Goal: Navigation & Orientation: Find specific page/section

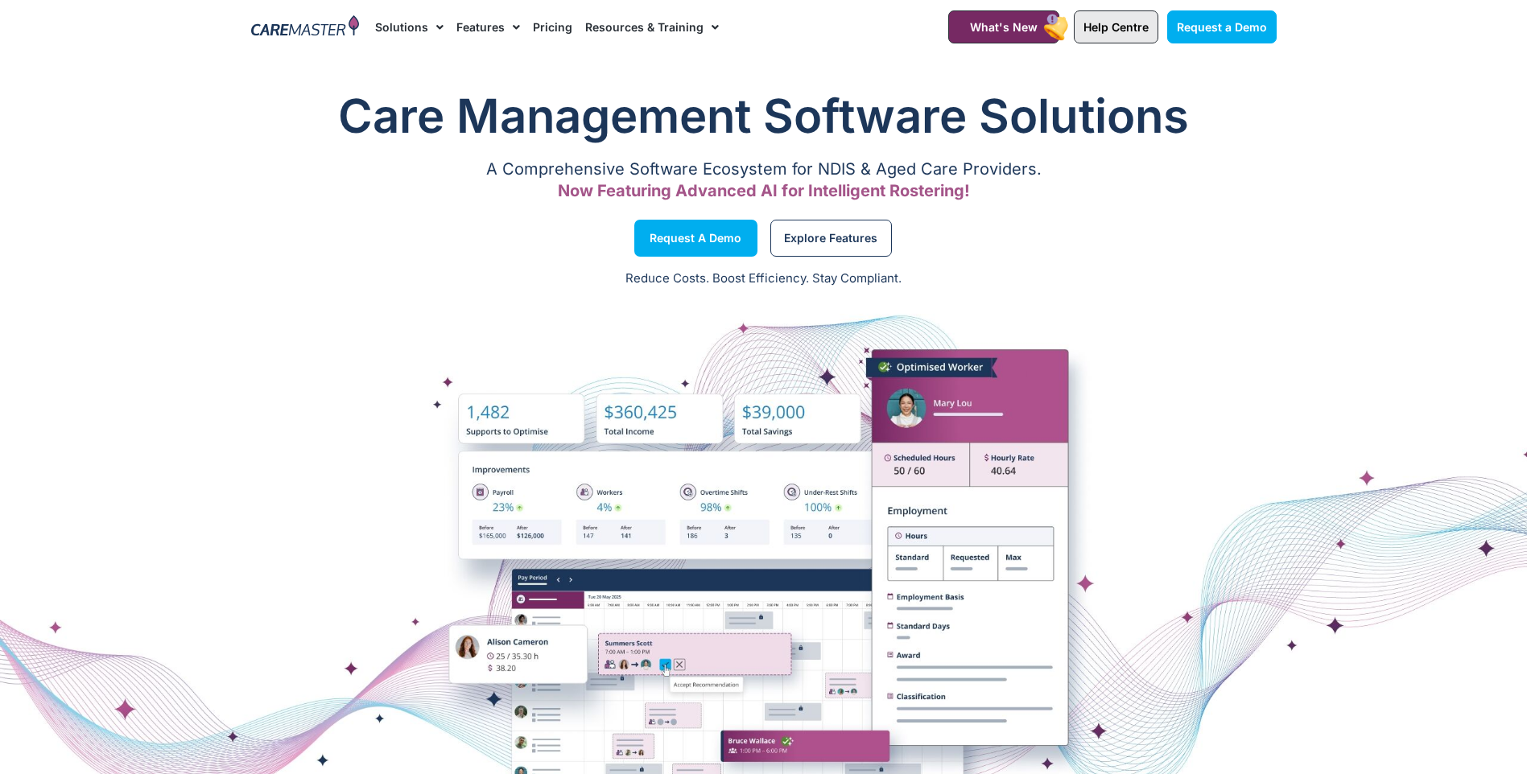
click at [1142, 36] on link "Help Centre" at bounding box center [1116, 26] width 85 height 33
click at [1130, 29] on span "Help Centre" at bounding box center [1115, 27] width 65 height 14
